Goal: Transaction & Acquisition: Purchase product/service

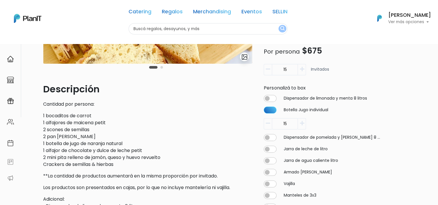
scroll to position [153, 0]
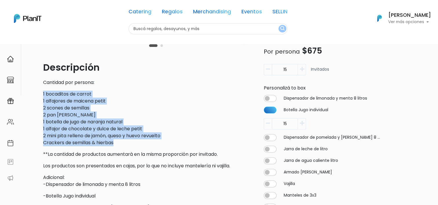
drag, startPoint x: 43, startPoint y: 91, endPoint x: 121, endPoint y: 141, distance: 92.5
click at [121, 141] on p "1 bocaditos de carrot 1 alfajores de maicena petit 2 scones de semillas 2 pan d…" at bounding box center [147, 119] width 209 height 56
copy p "1 bocaditos de carrot 1 alfajores de maicena petit 2 scones de semillas 2 pan d…"
click at [124, 123] on p "1 bocaditos de carrot 1 alfajores de maicena petit 2 scones de semillas 2 pan d…" at bounding box center [147, 119] width 209 height 56
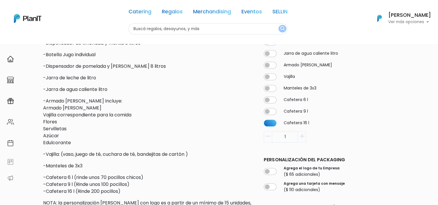
scroll to position [298, 0]
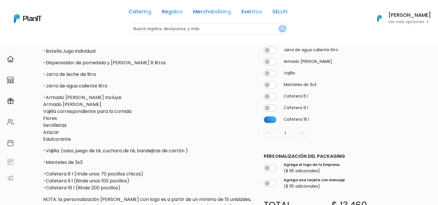
click at [252, 159] on div "slide 3 of 2 Descripción Cantidad por persona: 1 bocaditos de carrot 1 alfajore…" at bounding box center [148, 11] width 216 height 479
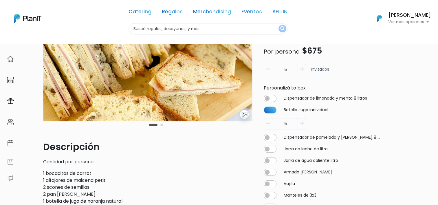
scroll to position [0, 0]
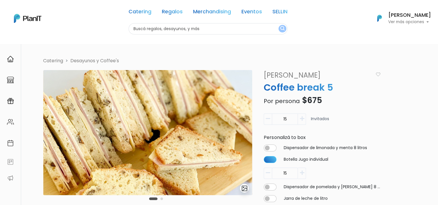
click at [81, 33] on div "Catering Regalos Merchandising Eventos SELLIN Catering Regalos Merchandising Ev…" at bounding box center [219, 18] width 438 height 32
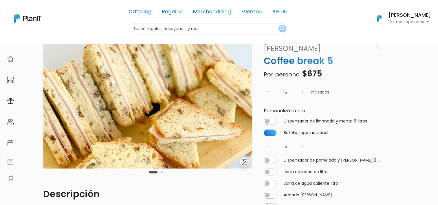
scroll to position [29, 0]
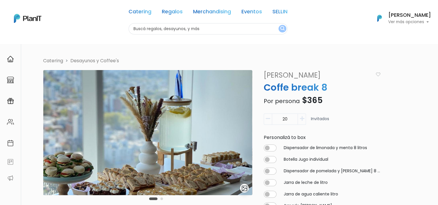
click at [269, 118] on icon "button" at bounding box center [268, 118] width 4 height 5
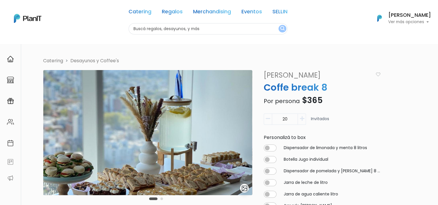
click at [269, 118] on icon "button" at bounding box center [268, 118] width 4 height 5
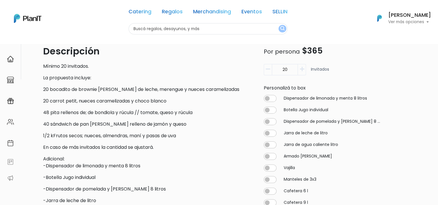
scroll to position [174, 0]
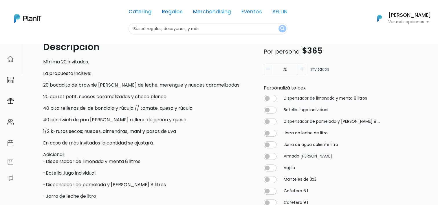
click at [67, 126] on div "Descripción Mínimo 20 invitados. La propuesta incluye: 20 bocadito de brownie p…" at bounding box center [147, 186] width 209 height 292
click at [44, 74] on p "La propuesta incluye:" at bounding box center [147, 73] width 209 height 7
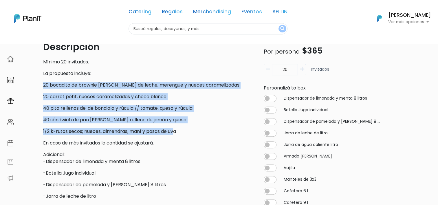
drag, startPoint x: 43, startPoint y: 84, endPoint x: 177, endPoint y: 133, distance: 142.8
click at [177, 133] on div "slide 3 of 2 Descripción Mínimo 20 invitados. La propuesta incluye: 20 bocadito…" at bounding box center [148, 116] width 216 height 440
drag, startPoint x: 180, startPoint y: 132, endPoint x: 42, endPoint y: 83, distance: 146.6
click at [42, 83] on div "slide 3 of 2 Descripción Mínimo 20 invitados. La propuesta incluye: 20 bocadito…" at bounding box center [148, 116] width 216 height 440
copy div "20 bocadito de brownie petit, dulce de leche, merengue y nueces caramelizadas 2…"
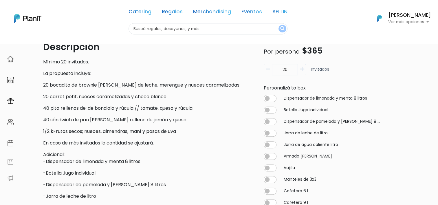
click at [374, 74] on div "20 Invitados" at bounding box center [322, 72] width 117 height 16
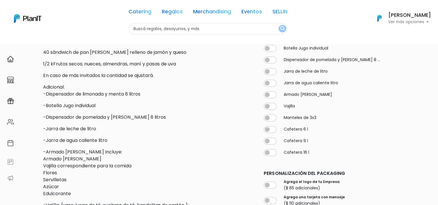
scroll to position [231, 0]
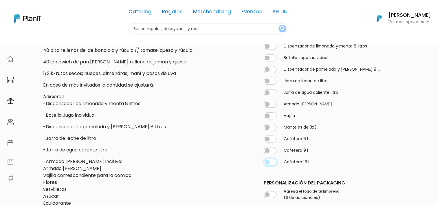
click at [273, 163] on input "checkbox" at bounding box center [270, 162] width 13 height 7
checkbox input "true"
type input "20"
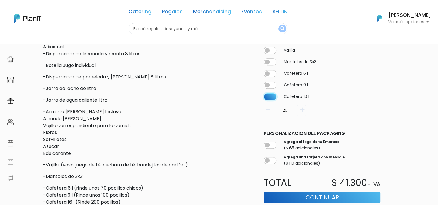
scroll to position [289, 0]
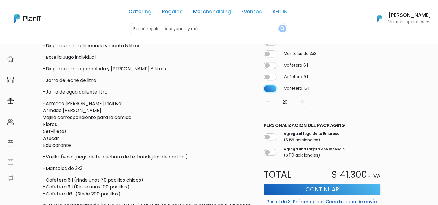
click at [271, 90] on input "checkbox" at bounding box center [270, 88] width 13 height 7
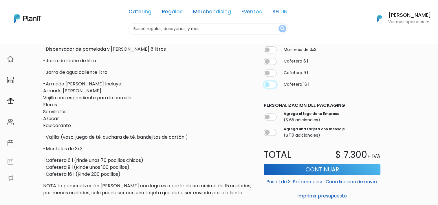
scroll to position [309, 0]
click at [273, 87] on input "checkbox" at bounding box center [270, 84] width 13 height 7
checkbox input "true"
type input "20"
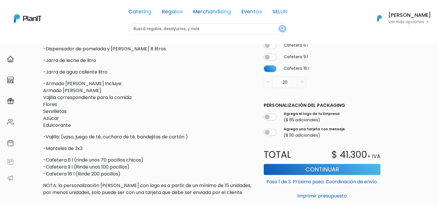
click at [270, 74] on div "Cafetera 16 l 20" at bounding box center [322, 76] width 117 height 23
click at [270, 72] on input "checkbox" at bounding box center [270, 68] width 13 height 7
checkbox input "false"
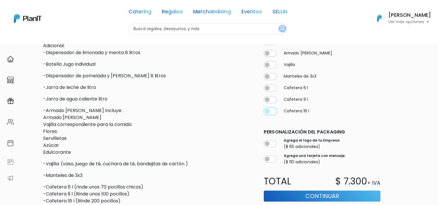
scroll to position [280, 0]
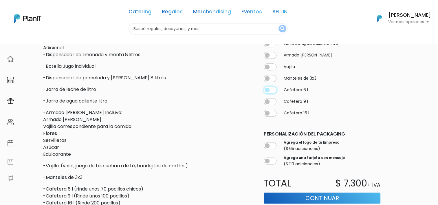
click at [274, 91] on input "checkbox" at bounding box center [270, 90] width 13 height 7
checkbox input "true"
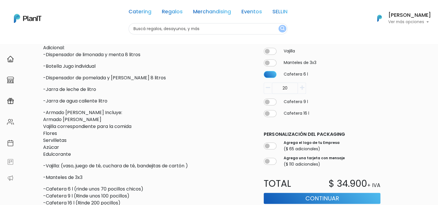
click at [268, 90] on button "button" at bounding box center [268, 87] width 8 height 11
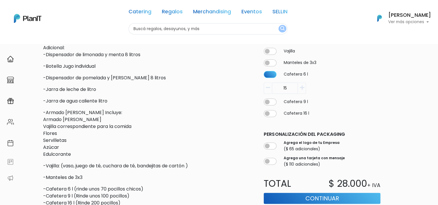
click at [268, 90] on button "button" at bounding box center [268, 87] width 8 height 11
type input "11"
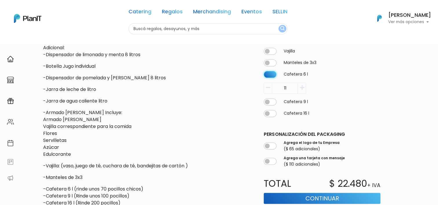
click at [271, 72] on input "checkbox" at bounding box center [270, 74] width 13 height 7
checkbox input "false"
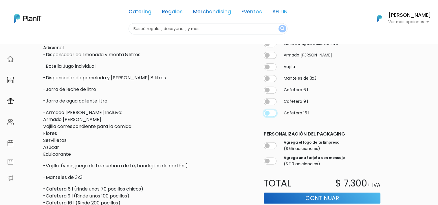
click at [270, 115] on input "checkbox" at bounding box center [270, 113] width 13 height 7
checkbox input "true"
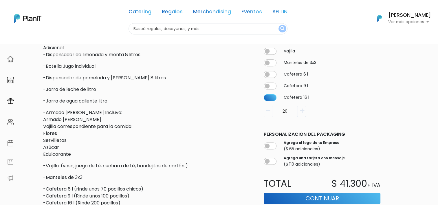
click at [272, 114] on input "20" at bounding box center [285, 110] width 26 height 11
type input "1"
click at [376, 111] on div "1" at bounding box center [322, 110] width 117 height 11
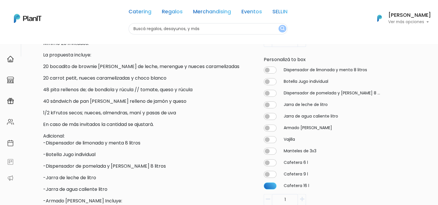
scroll to position [194, 0]
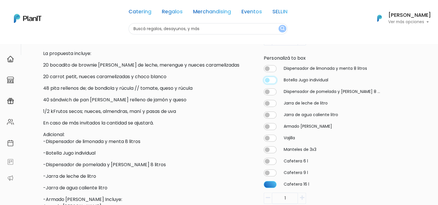
click at [272, 78] on input "checkbox" at bounding box center [270, 79] width 13 height 7
checkbox input "true"
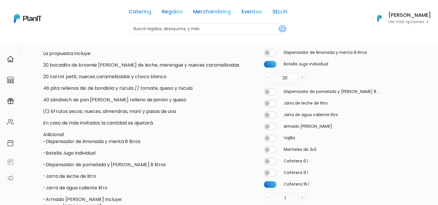
click at [256, 131] on div "Catering Desayunos y Coffee's slide 3 of 2 Descripción Mínimo 20 invitados. La …" at bounding box center [225, 90] width 370 height 453
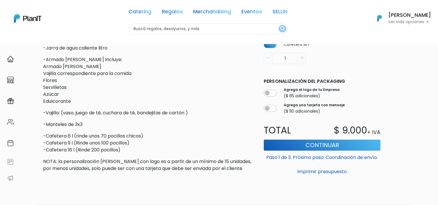
scroll to position [338, 0]
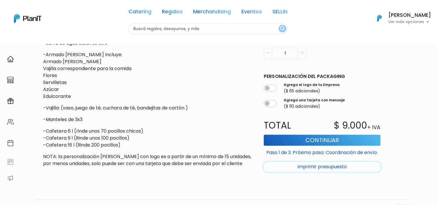
click at [315, 167] on button "Imprimir presupuesto" at bounding box center [322, 167] width 117 height 10
type input "0"
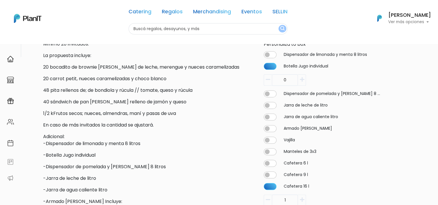
scroll to position [194, 0]
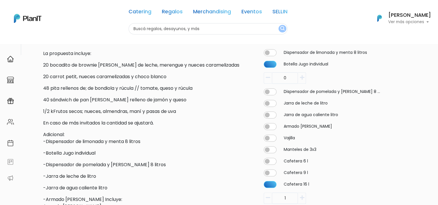
click at [303, 76] on icon "button" at bounding box center [301, 77] width 4 height 5
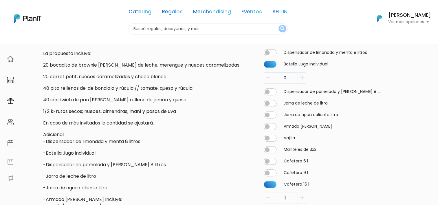
click at [287, 81] on input "0" at bounding box center [285, 77] width 26 height 11
click at [297, 79] on input "0" at bounding box center [285, 77] width 26 height 11
click at [301, 79] on icon "button" at bounding box center [301, 77] width 4 height 5
click at [293, 76] on input "0" at bounding box center [285, 77] width 26 height 11
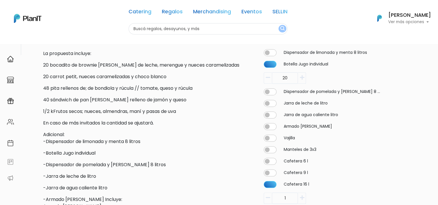
type input "20"
click at [303, 74] on button "button" at bounding box center [302, 77] width 8 height 11
click at [336, 68] on div "Botella Jugo individual 20" at bounding box center [322, 72] width 117 height 23
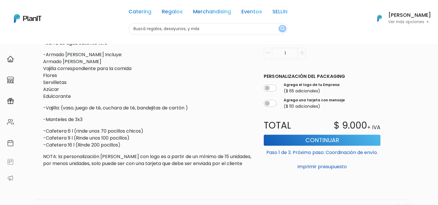
click at [232, 118] on p "-Manteles de 3x3" at bounding box center [147, 119] width 209 height 7
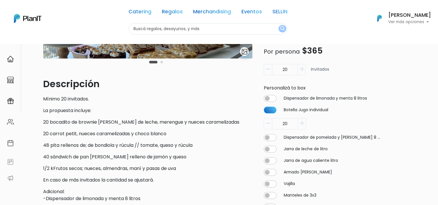
scroll to position [136, 0]
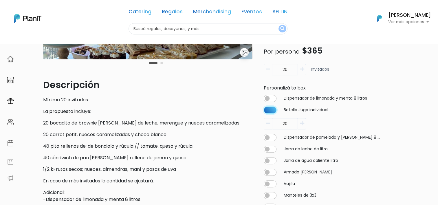
click at [272, 109] on input "checkbox" at bounding box center [270, 109] width 13 height 7
checkbox input "false"
type input "0"
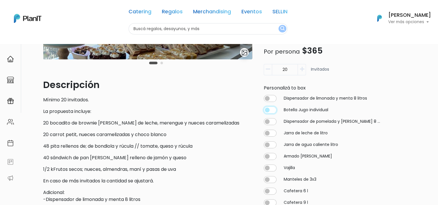
click at [272, 109] on input "checkbox" at bounding box center [270, 109] width 13 height 7
checkbox input "true"
type input "20"
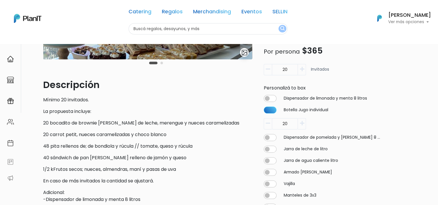
click at [283, 124] on input "20" at bounding box center [285, 123] width 26 height 11
click at [354, 118] on div "20" at bounding box center [322, 123] width 117 height 11
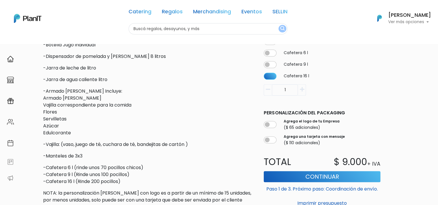
scroll to position [309, 0]
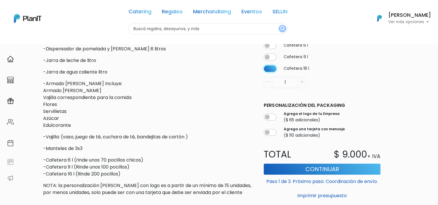
click at [272, 71] on input "checkbox" at bounding box center [270, 68] width 13 height 7
checkbox input "false"
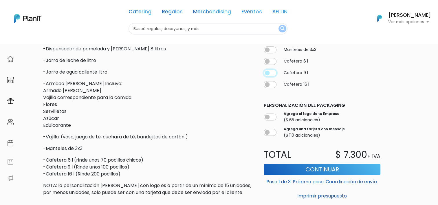
click at [272, 71] on input "checkbox" at bounding box center [270, 72] width 13 height 7
checkbox input "true"
type input "20"
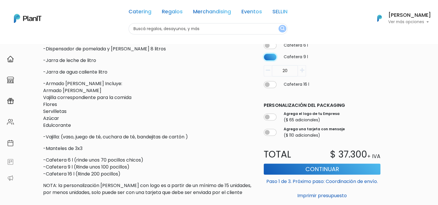
click at [272, 59] on input "checkbox" at bounding box center [270, 56] width 13 height 7
checkbox input "false"
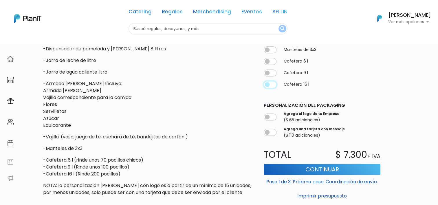
click at [268, 83] on input "checkbox" at bounding box center [270, 84] width 13 height 7
checkbox input "true"
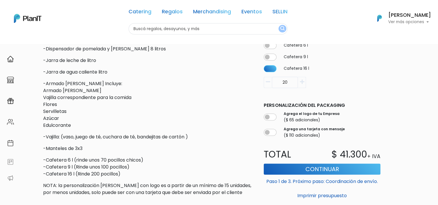
click at [271, 86] on button "button" at bounding box center [268, 81] width 8 height 11
click at [269, 86] on button "button" at bounding box center [268, 81] width 8 height 11
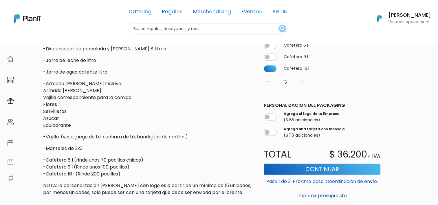
click at [269, 86] on button "button" at bounding box center [268, 81] width 8 height 11
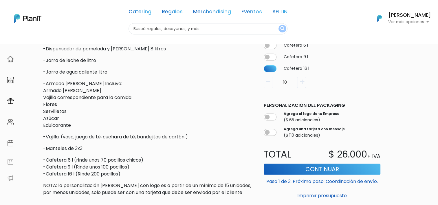
click at [269, 86] on button "button" at bounding box center [268, 81] width 8 height 11
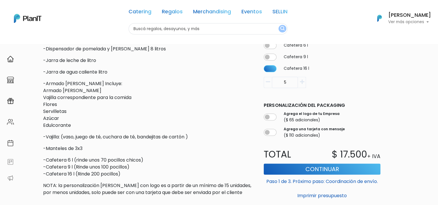
click at [269, 86] on button "button" at bounding box center [268, 81] width 8 height 11
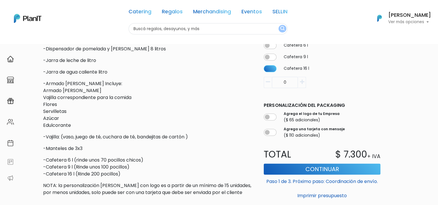
click at [269, 86] on button "button" at bounding box center [268, 81] width 8 height 11
click at [304, 81] on button "button" at bounding box center [302, 81] width 8 height 11
type input "1"
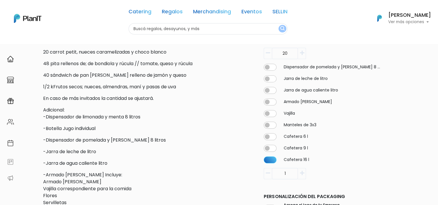
scroll to position [194, 0]
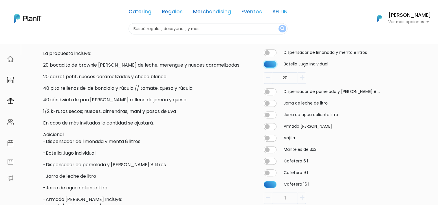
click at [273, 65] on input "checkbox" at bounding box center [270, 64] width 13 height 7
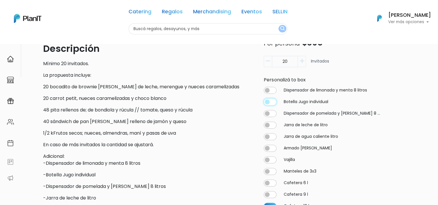
scroll to position [165, 0]
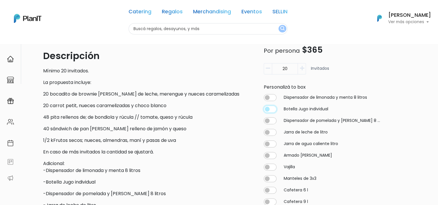
click at [273, 109] on input "checkbox" at bounding box center [270, 108] width 13 height 7
checkbox input "true"
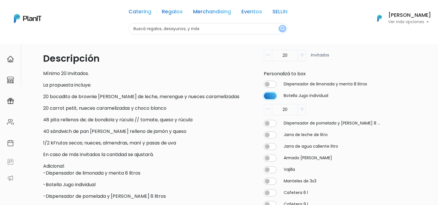
scroll to position [194, 0]
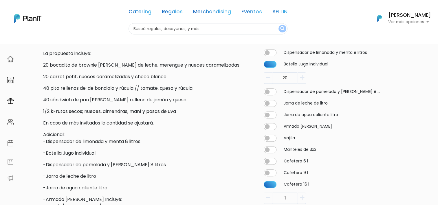
click at [287, 80] on input "20" at bounding box center [285, 77] width 26 height 11
click at [264, 79] on button "button" at bounding box center [268, 77] width 8 height 11
click at [304, 80] on button "button" at bounding box center [302, 77] width 8 height 11
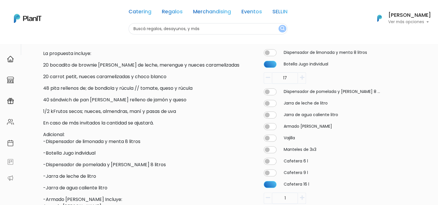
click at [304, 80] on button "button" at bounding box center [302, 77] width 8 height 11
click at [292, 79] on input "17" at bounding box center [285, 77] width 26 height 11
click at [303, 79] on icon "button" at bounding box center [301, 77] width 4 height 5
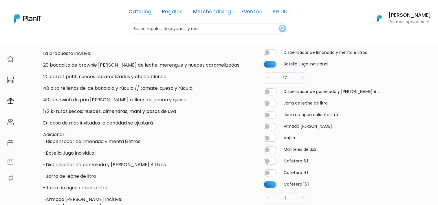
click at [303, 79] on icon "button" at bounding box center [301, 77] width 4 height 5
click at [294, 78] on input "17" at bounding box center [285, 77] width 26 height 11
type input "1"
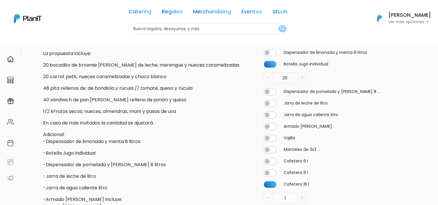
click at [251, 102] on div "slide 3 of 2 Descripción Mínimo 20 invitados. La propuesta incluye: 20 bocadito…" at bounding box center [148, 96] width 216 height 440
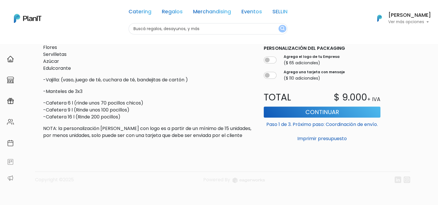
scroll to position [367, 0]
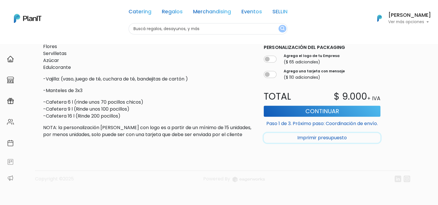
click at [307, 138] on button "Imprimir presupuesto" at bounding box center [322, 138] width 117 height 10
type input "0"
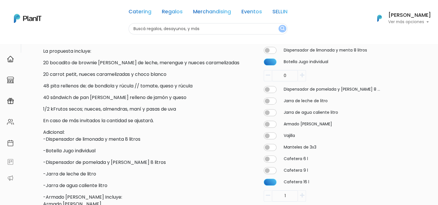
scroll to position [194, 0]
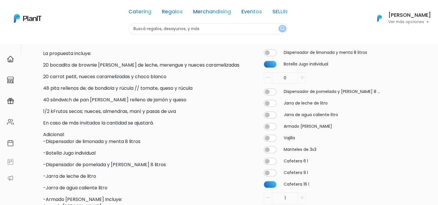
click at [290, 79] on input "0" at bounding box center [285, 77] width 26 height 11
click at [228, 127] on div "Descripción Mínimo 20 invitados. La propuesta incluye: 20 bocadito de brownie p…" at bounding box center [147, 166] width 209 height 292
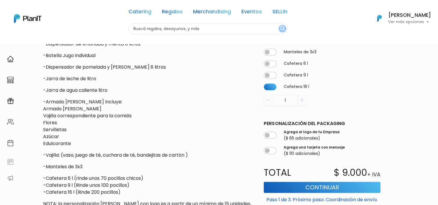
scroll to position [309, 0]
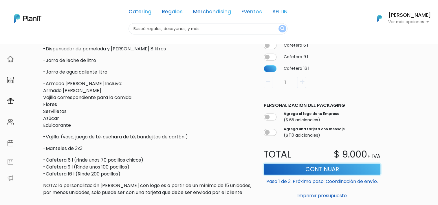
click at [292, 173] on button "Continuar" at bounding box center [322, 168] width 117 height 11
type input "0"
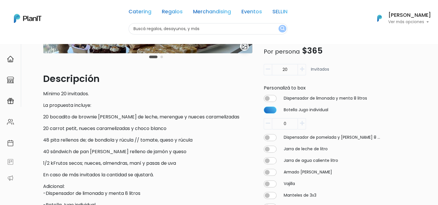
scroll to position [136, 0]
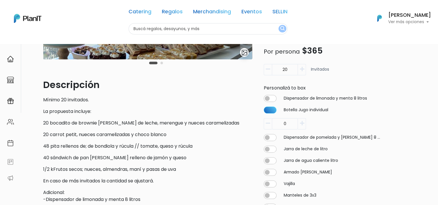
click at [304, 125] on icon "button" at bounding box center [301, 123] width 4 height 5
click at [302, 124] on icon "button" at bounding box center [301, 123] width 4 height 5
click at [268, 127] on button "button" at bounding box center [268, 123] width 8 height 11
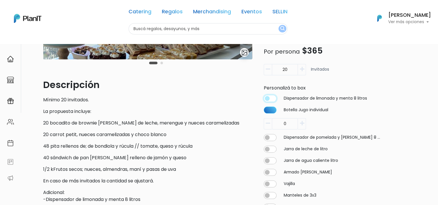
click at [272, 98] on input "checkbox" at bounding box center [270, 98] width 13 height 7
checkbox input "true"
type input "20"
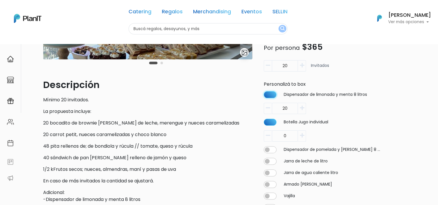
click at [270, 95] on input "checkbox" at bounding box center [270, 94] width 13 height 7
checkbox input "false"
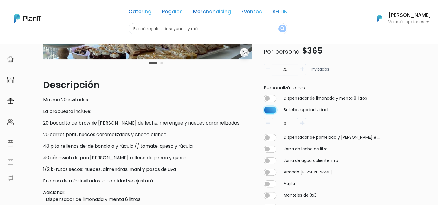
click at [272, 106] on input "checkbox" at bounding box center [270, 109] width 13 height 7
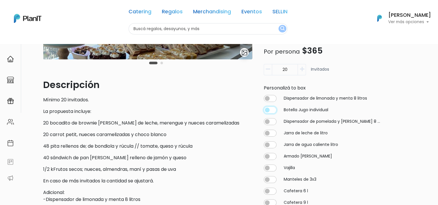
click at [271, 110] on input "checkbox" at bounding box center [270, 109] width 13 height 7
checkbox input "true"
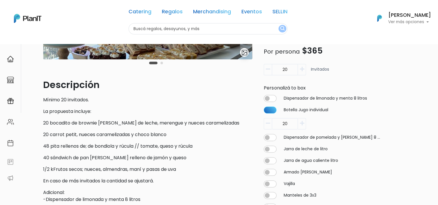
click at [301, 124] on icon "button" at bounding box center [301, 123] width 4 height 5
click at [275, 125] on input "20" at bounding box center [285, 123] width 26 height 11
click at [272, 125] on input "20" at bounding box center [285, 123] width 26 height 11
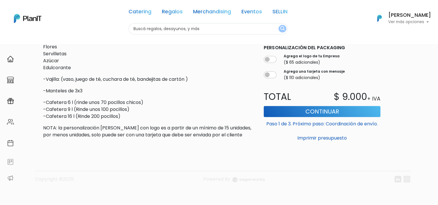
scroll to position [367, 0]
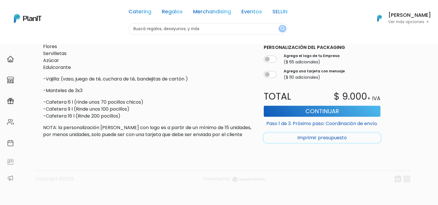
drag, startPoint x: 316, startPoint y: 133, endPoint x: 271, endPoint y: 21, distance: 121.3
click at [316, 133] on button "Imprimir presupuesto" at bounding box center [322, 138] width 117 height 10
type input "0"
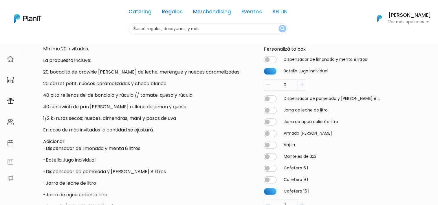
scroll to position [136, 0]
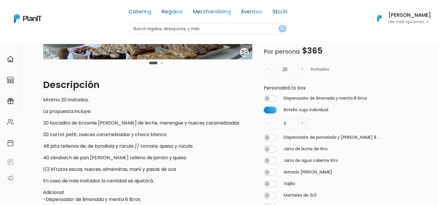
click at [273, 111] on input "checkbox" at bounding box center [270, 109] width 13 height 7
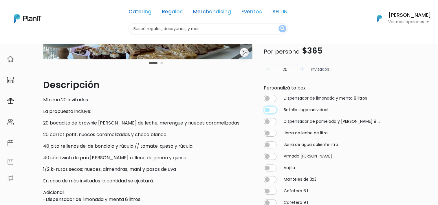
click at [273, 108] on input "checkbox" at bounding box center [270, 109] width 13 height 7
checkbox input "true"
type input "20"
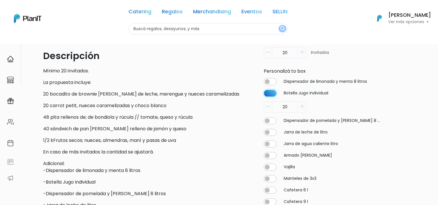
click at [265, 94] on input "checkbox" at bounding box center [270, 93] width 13 height 7
checkbox input "false"
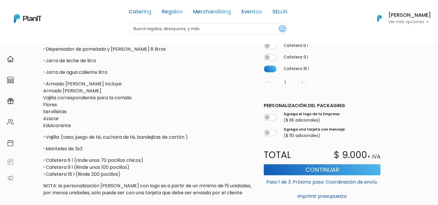
scroll to position [309, 0]
click at [306, 195] on button "Imprimir presupuesto" at bounding box center [322, 196] width 117 height 10
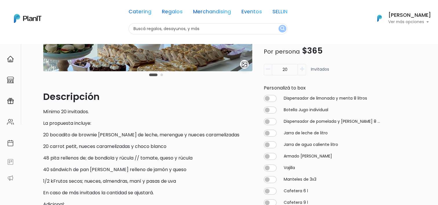
scroll to position [107, 0]
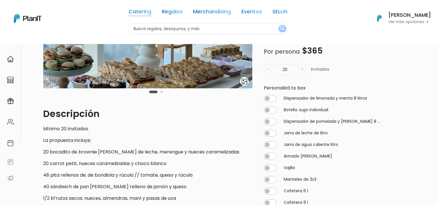
click at [134, 11] on link "Catering" at bounding box center [139, 12] width 23 height 7
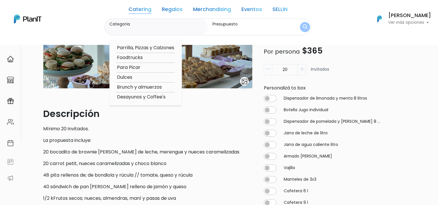
click at [131, 88] on option "Brunch y almuerzos" at bounding box center [145, 87] width 58 height 7
type input "Brunch y almuerzos"
type input "$0 - $1000"
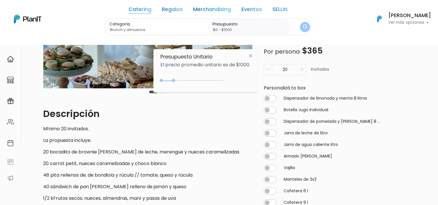
click at [303, 27] on img "submit" at bounding box center [305, 26] width 4 height 5
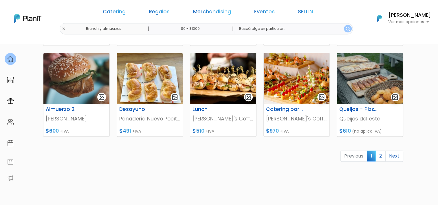
scroll to position [260, 0]
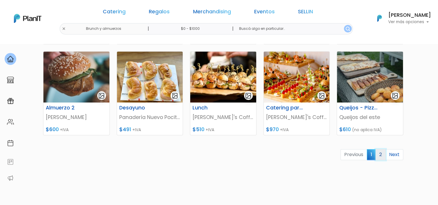
click at [381, 154] on link "2" at bounding box center [380, 154] width 10 height 11
click at [239, 73] on img at bounding box center [223, 77] width 66 height 51
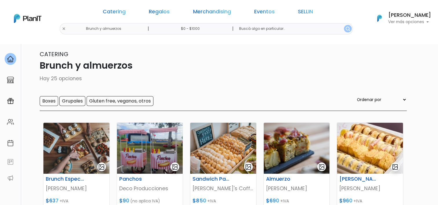
scroll to position [0, 0]
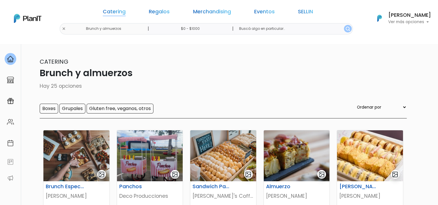
click at [126, 10] on link "Catering" at bounding box center [114, 12] width 23 height 7
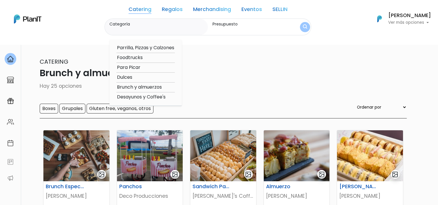
click at [134, 97] on option "Desayunos y Coffee's" at bounding box center [145, 96] width 58 height 7
type input "Desayunos y Coffee's"
type input "$0 - $1000"
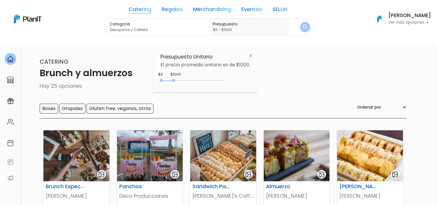
click at [300, 26] on button "submit" at bounding box center [305, 27] width 10 height 10
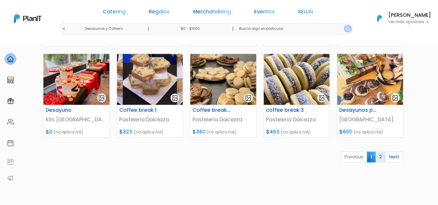
scroll to position [260, 0]
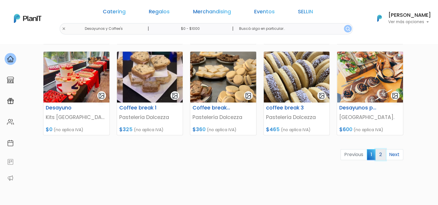
click at [380, 155] on link "2" at bounding box center [380, 154] width 10 height 11
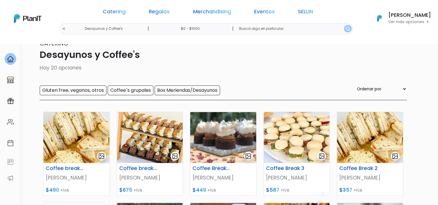
scroll to position [0, 0]
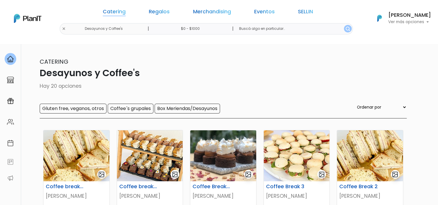
click at [126, 10] on link "Catering" at bounding box center [114, 12] width 23 height 7
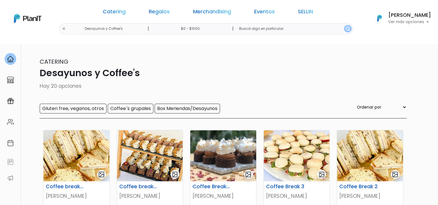
click at [133, 7] on div "Catering Regalos Merchandising Eventos SELLIN" at bounding box center [207, 12] width 223 height 21
click at [128, 19] on div "Catering Regalos Merchandising Eventos SELLIN" at bounding box center [207, 12] width 223 height 21
click at [126, 13] on link "Catering" at bounding box center [114, 12] width 23 height 7
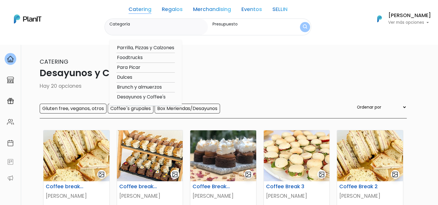
click at [129, 47] on option "Parrilla, Pizzas y Calzones" at bounding box center [145, 47] width 58 height 7
type input "Parrilla, Pizzas y Calzones"
type input "$0 - $1000"
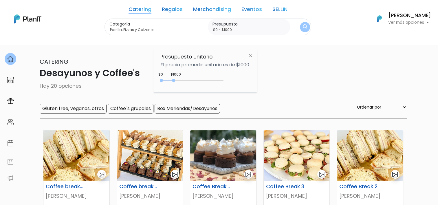
click at [303, 27] on img "submit" at bounding box center [305, 26] width 4 height 5
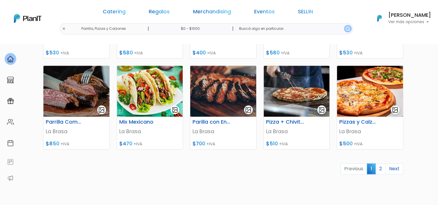
scroll to position [260, 0]
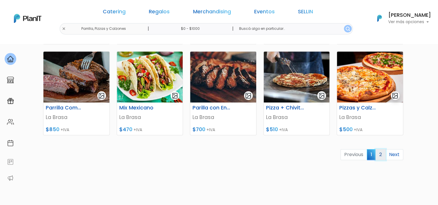
click at [381, 155] on link "2" at bounding box center [380, 154] width 10 height 11
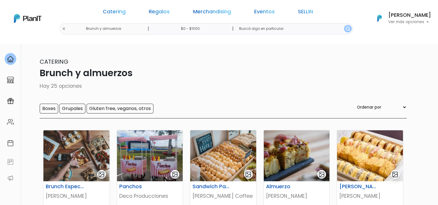
click at [205, 72] on p "Brunch y almuerzos" at bounding box center [219, 73] width 375 height 14
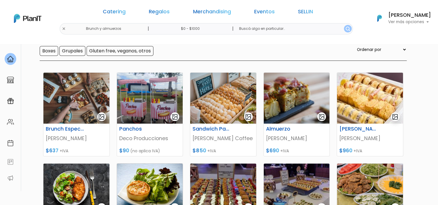
scroll to position [58, 0]
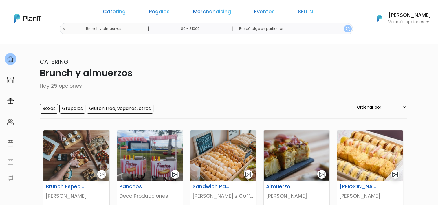
click at [126, 9] on link "Catering" at bounding box center [114, 12] width 23 height 7
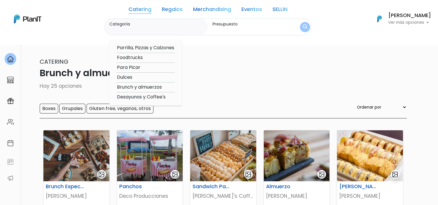
click at [137, 87] on option "Brunch y almuerzos" at bounding box center [145, 87] width 58 height 7
type input "Brunch y almuerzos"
type input "$0 - $1000"
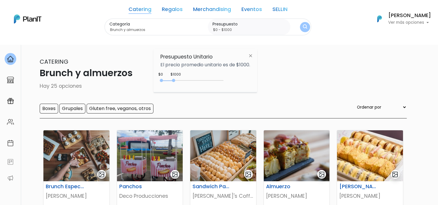
click at [300, 30] on button "submit" at bounding box center [305, 27] width 10 height 10
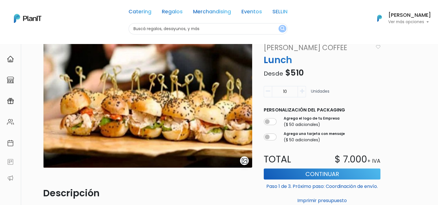
scroll to position [29, 0]
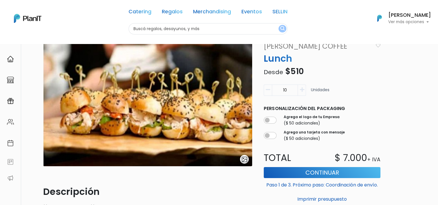
click at [268, 90] on icon "button" at bounding box center [268, 89] width 4 height 5
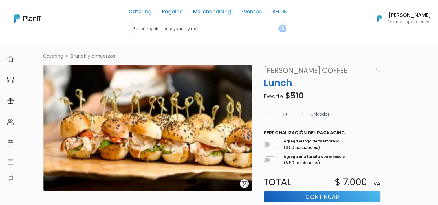
scroll to position [0, 0]
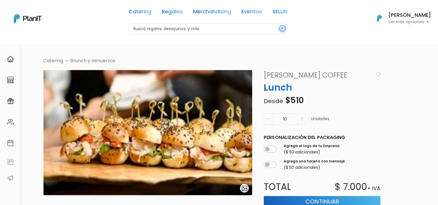
click at [272, 16] on div "Catering Regalos Merchandising Eventos SELLIN" at bounding box center [207, 12] width 159 height 21
click at [272, 13] on link "SELLIN" at bounding box center [279, 12] width 15 height 7
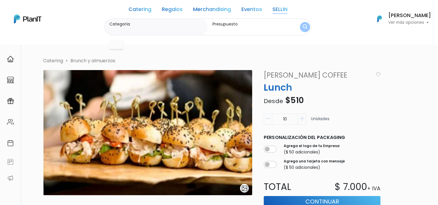
click at [279, 7] on link "SELLIN" at bounding box center [279, 10] width 15 height 7
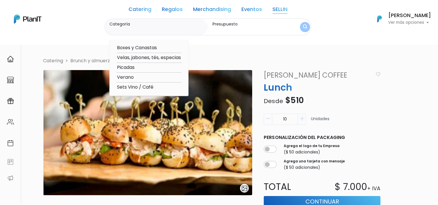
click at [272, 11] on link "SELLIN" at bounding box center [279, 10] width 15 height 7
click at [131, 44] on div "Boxes y Canastas Velas, jabones, tés, especias Picadas Verano Sets Vino / Café" at bounding box center [148, 68] width 79 height 56
click at [139, 49] on option "Boxes y Canastas" at bounding box center [148, 47] width 65 height 7
type input "Boxes y Canastas"
type input "$0 - $1000"
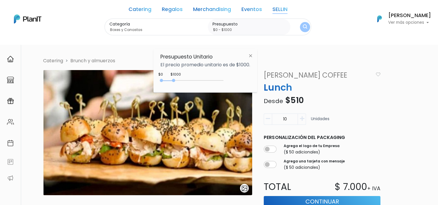
click at [303, 27] on img "submit" at bounding box center [305, 26] width 4 height 5
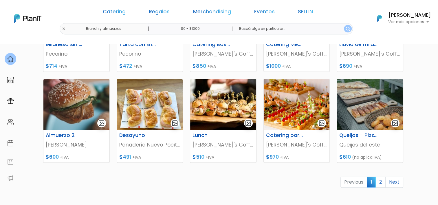
scroll to position [231, 0]
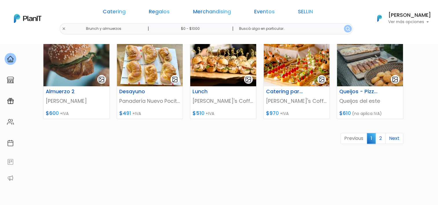
scroll to position [289, 0]
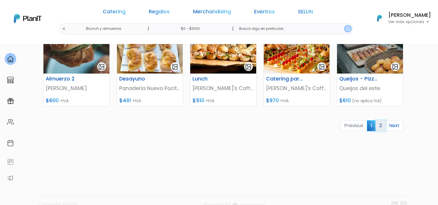
click at [380, 128] on link "2" at bounding box center [380, 125] width 10 height 11
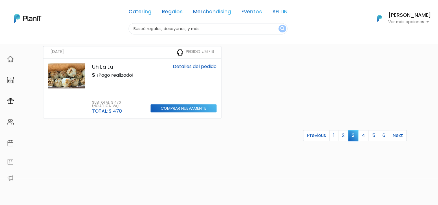
scroll to position [628, 0]
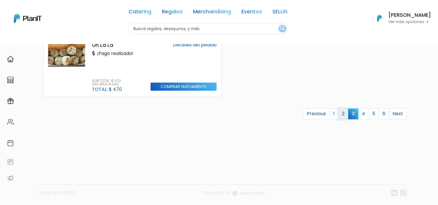
click at [345, 113] on link "2" at bounding box center [343, 113] width 10 height 11
